Goal: Information Seeking & Learning: Learn about a topic

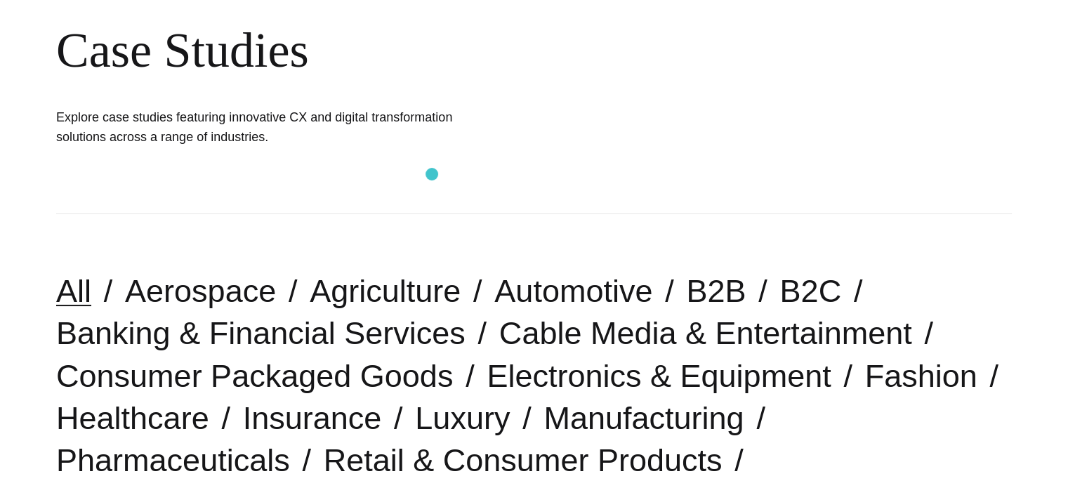
scroll to position [442, 0]
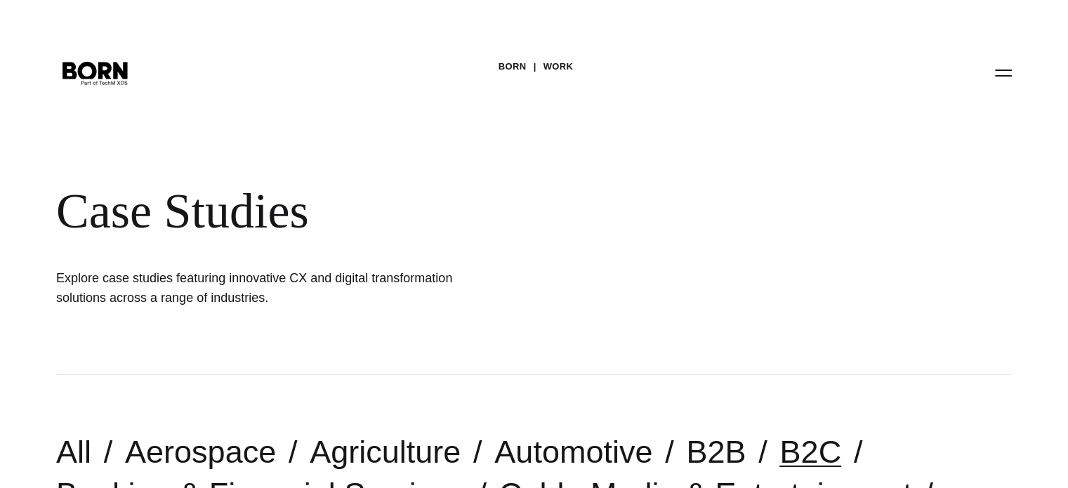
scroll to position [1421, 0]
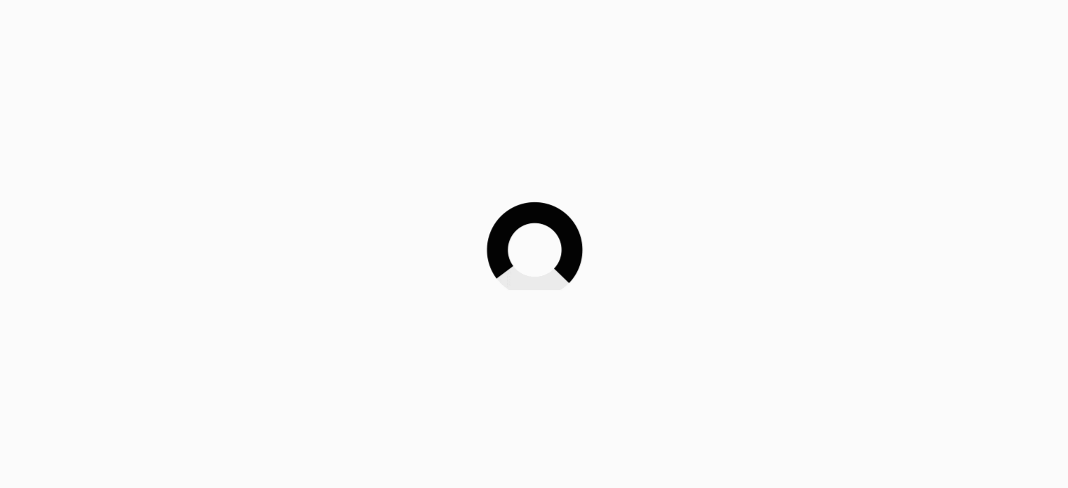
scroll to position [2626, 0]
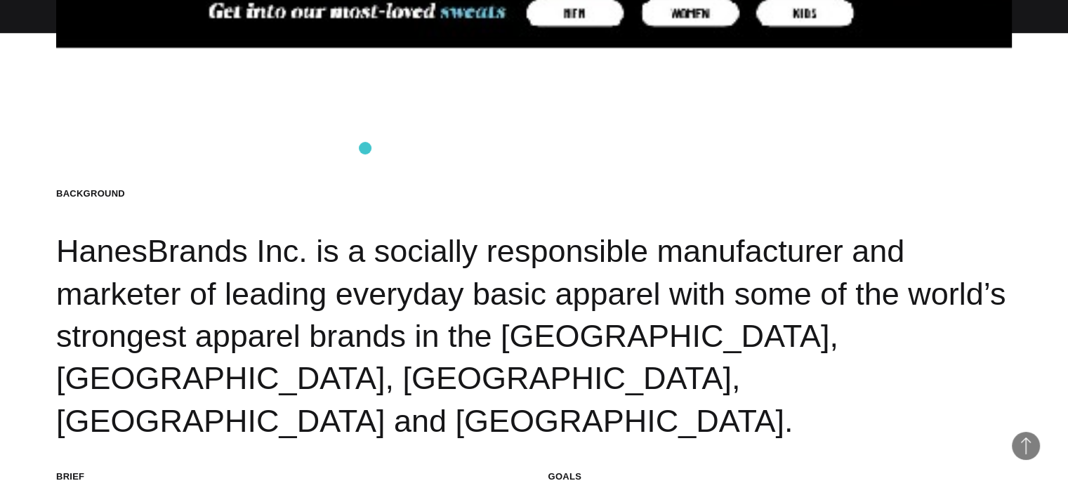
scroll to position [1264, 0]
